Goal: Information Seeking & Learning: Learn about a topic

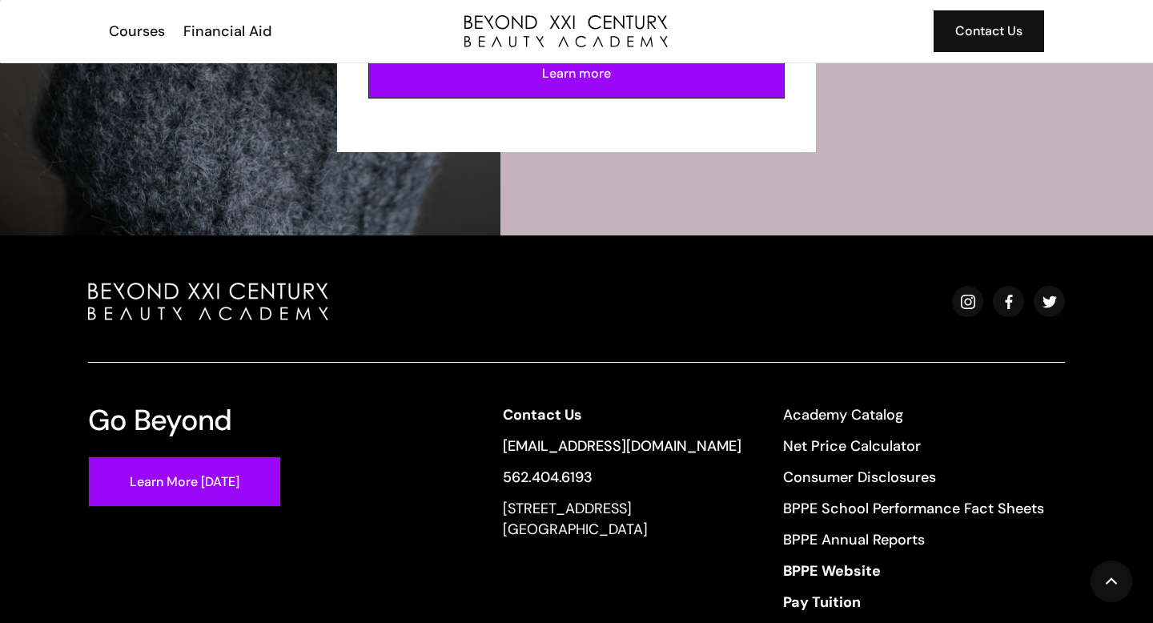
scroll to position [3608, 0]
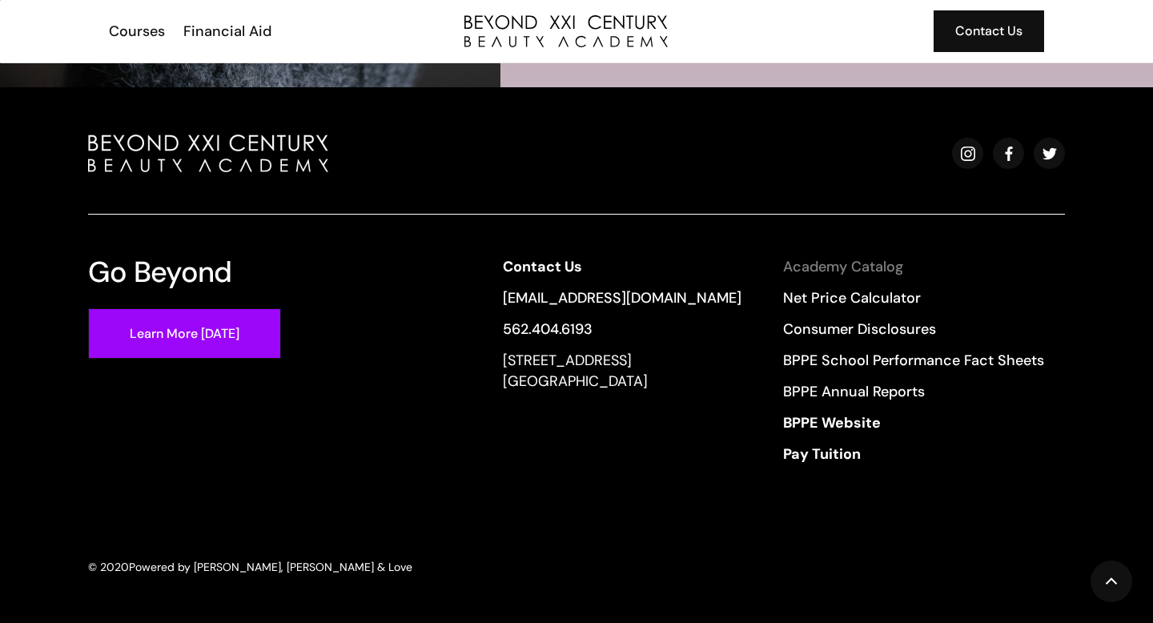
click at [847, 272] on link "Academy Catalog" at bounding box center [913, 266] width 261 height 21
click at [142, 29] on div "Courses" at bounding box center [137, 31] width 56 height 21
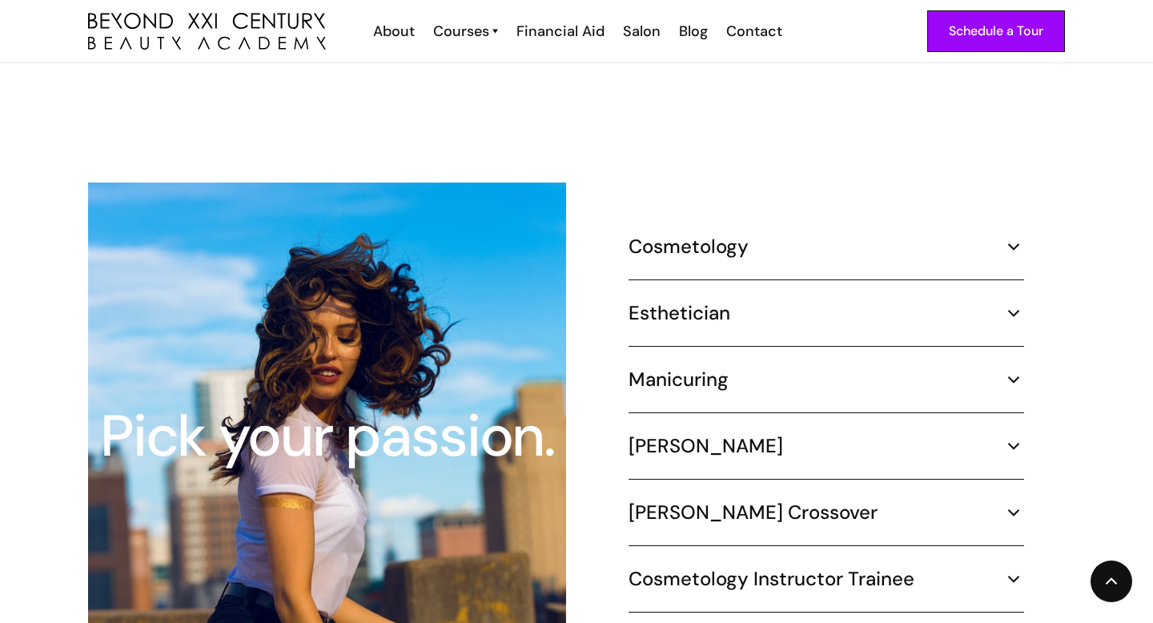
scroll to position [1467, 0]
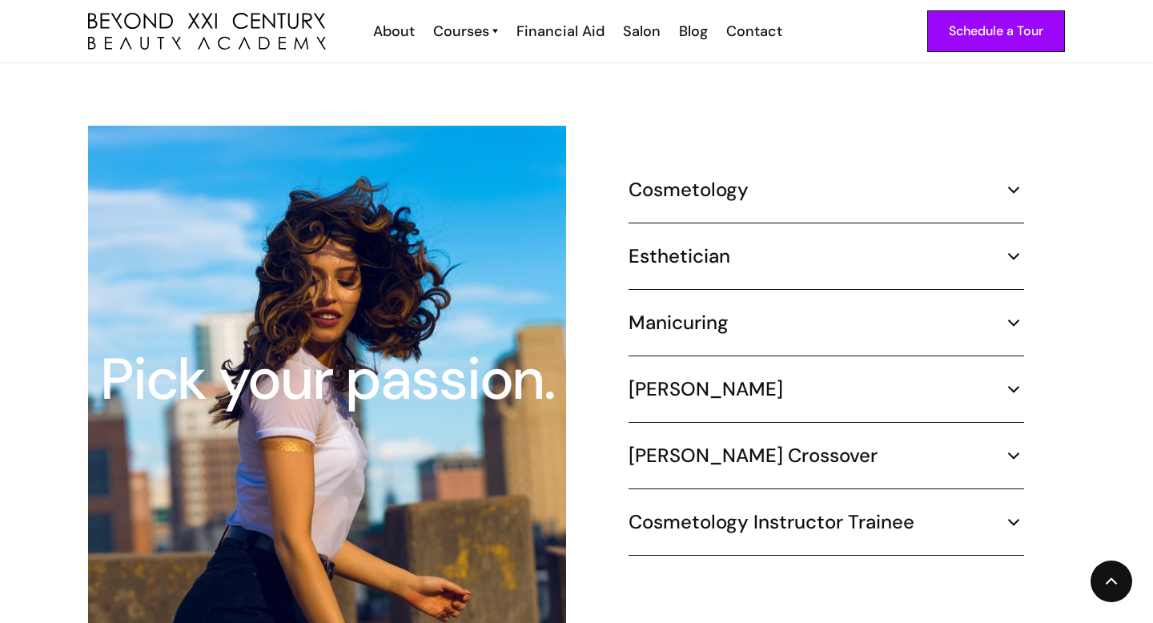
click at [1012, 179] on img at bounding box center [1014, 189] width 21 height 21
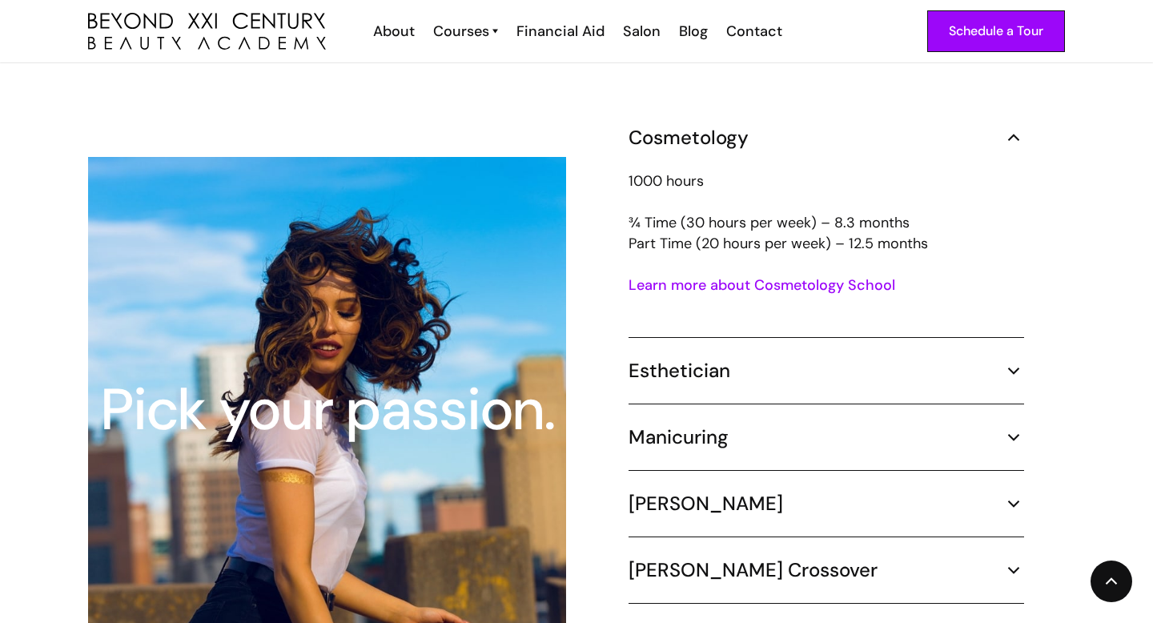
click at [1017, 127] on img at bounding box center [1014, 137] width 21 height 21
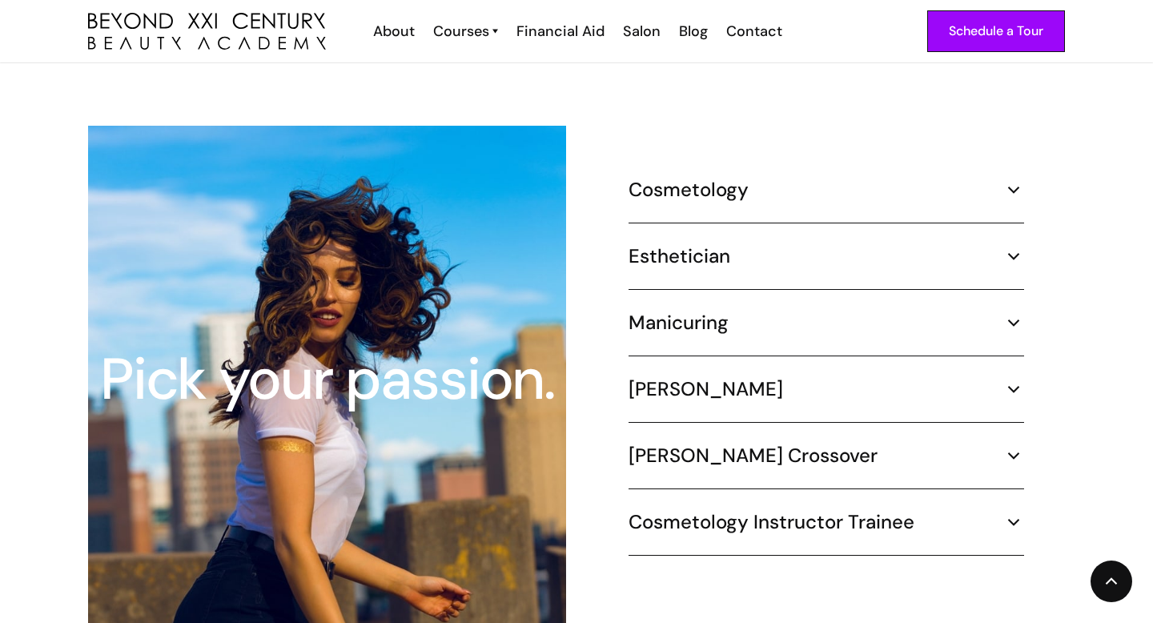
click at [1009, 312] on img at bounding box center [1014, 322] width 21 height 21
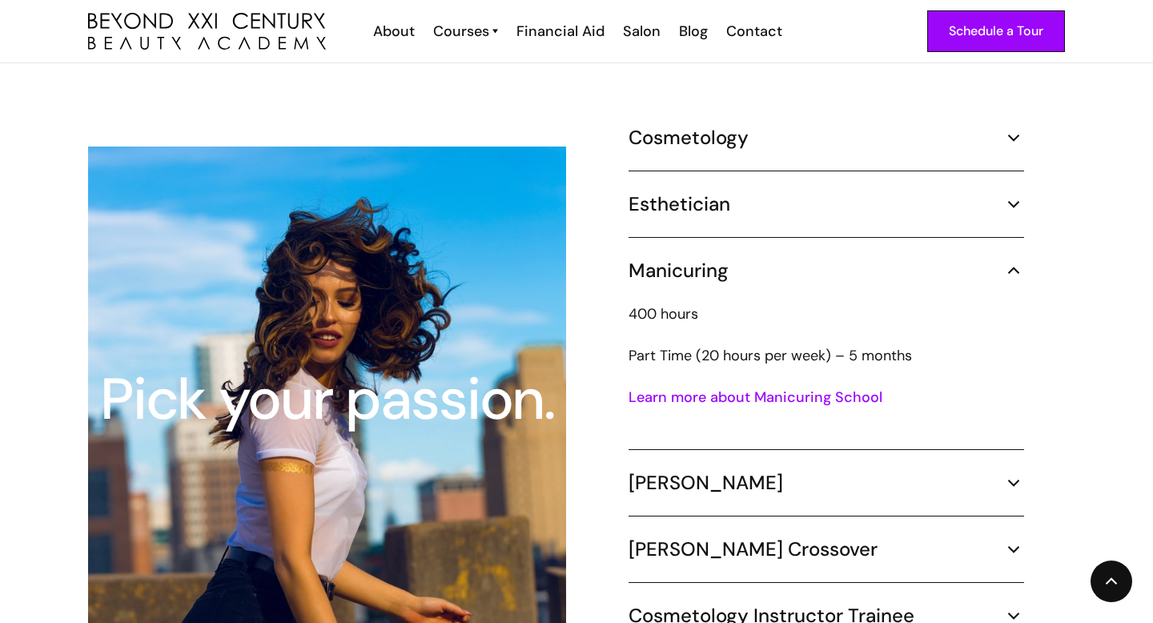
click at [1014, 260] on img at bounding box center [1014, 270] width 21 height 21
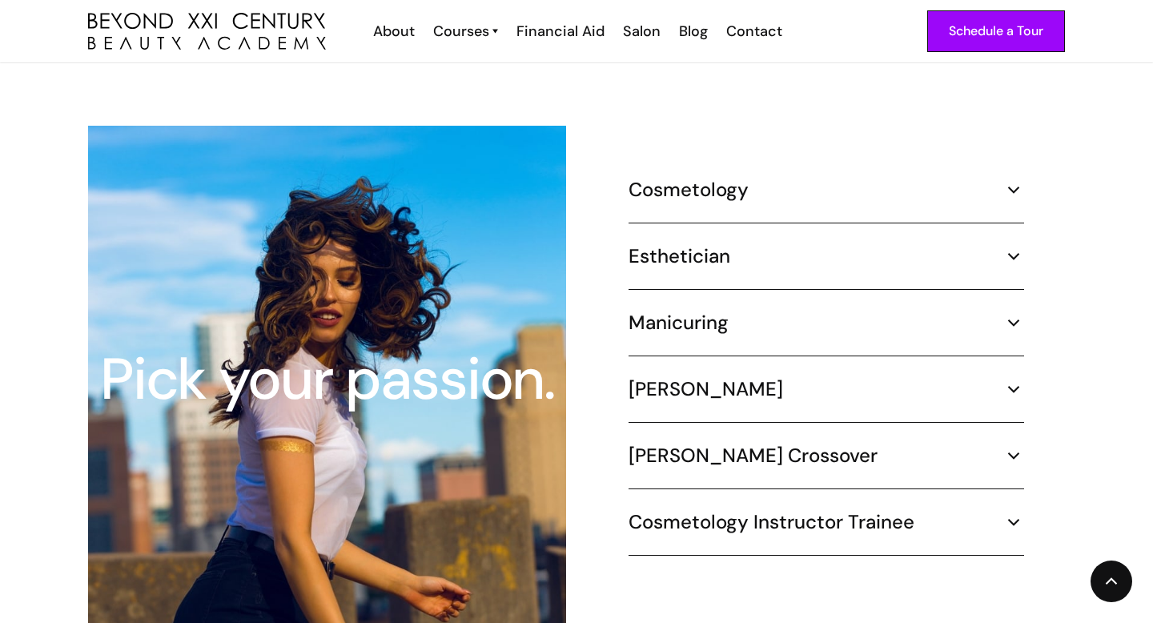
click at [1016, 246] on img at bounding box center [1014, 256] width 21 height 21
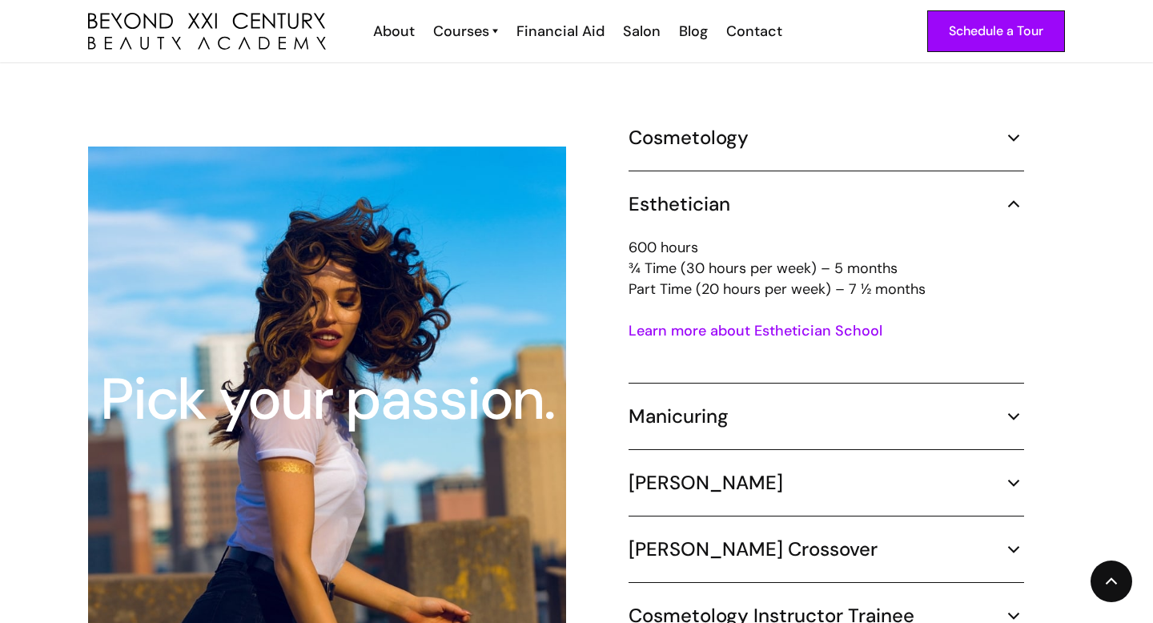
click at [1014, 194] on img at bounding box center [1014, 204] width 21 height 21
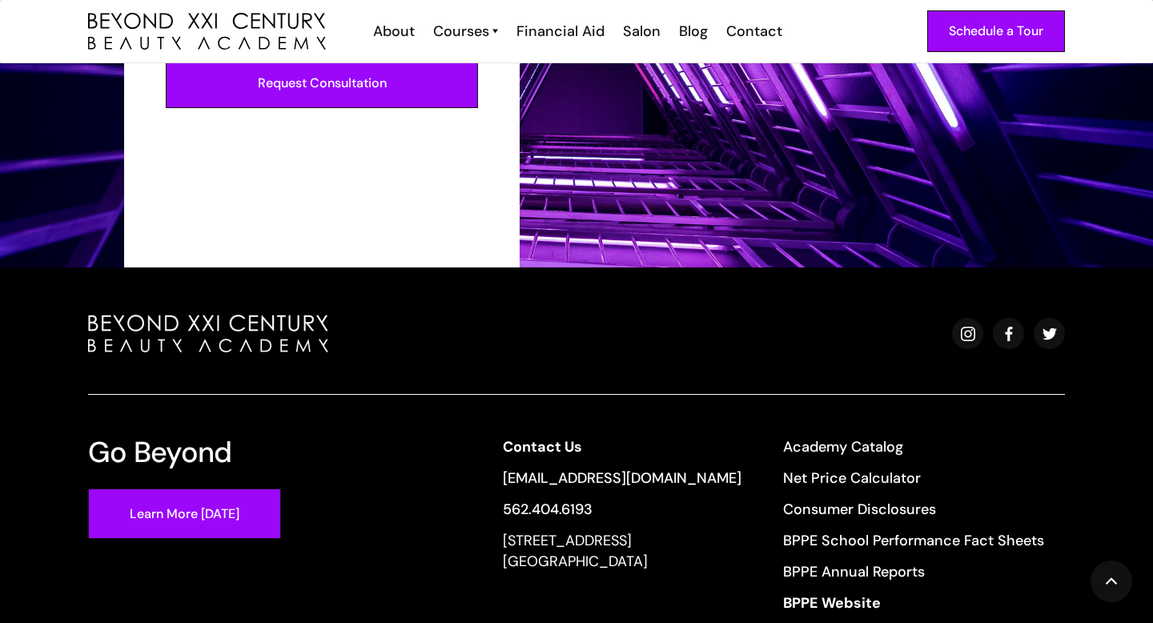
scroll to position [2612, 0]
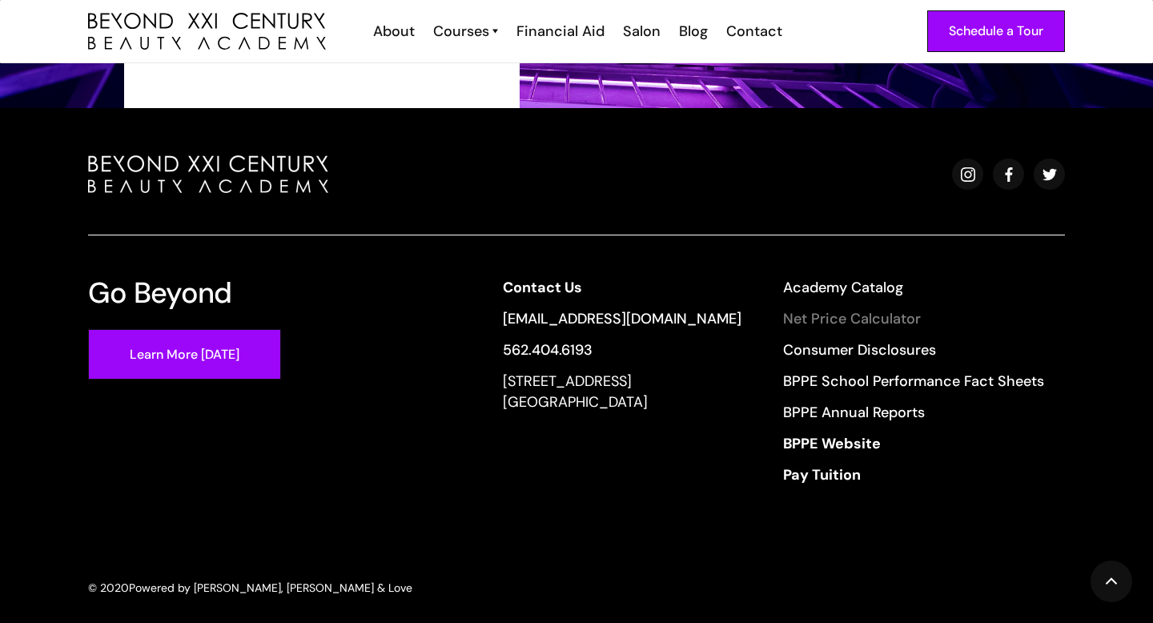
click at [893, 308] on link "Net Price Calculator" at bounding box center [913, 318] width 261 height 21
